Goal: Task Accomplishment & Management: Complete application form

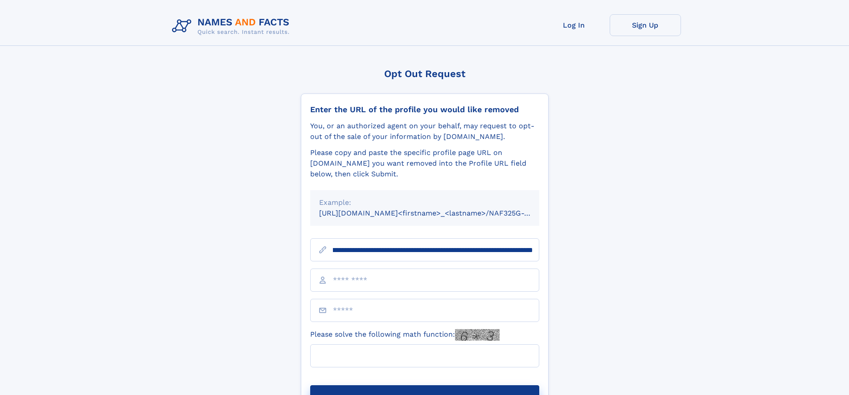
scroll to position [0, 97]
type input "**********"
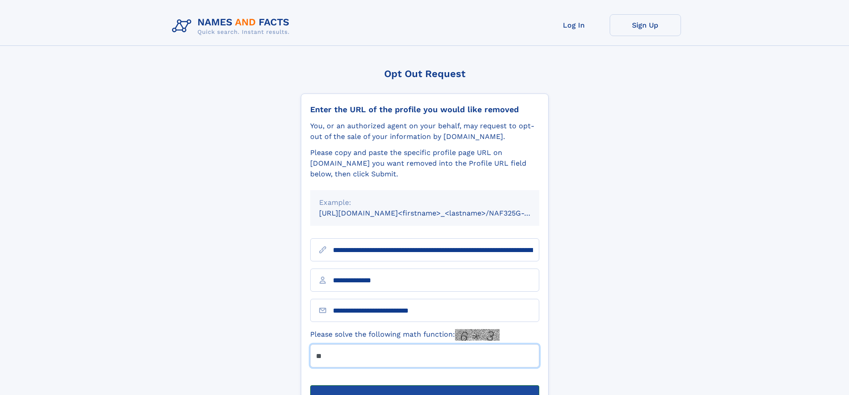
type input "**"
click at [424, 385] on button "Submit Opt Out Request" at bounding box center [424, 399] width 229 height 29
